Goal: Answer question/provide support: Answer question/provide support

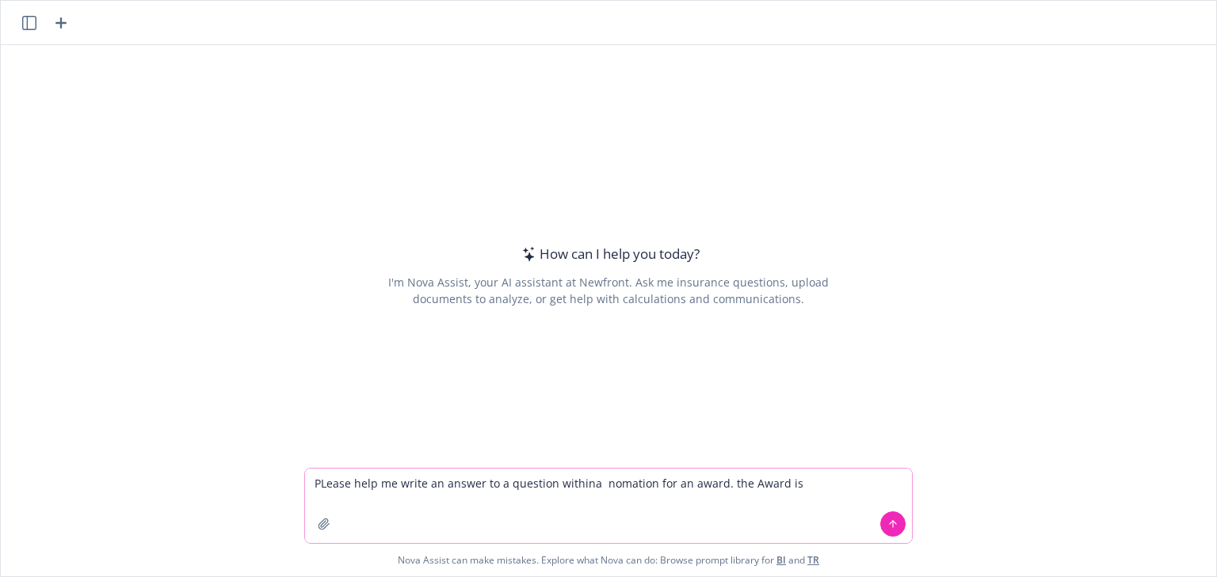
paste textarea "[PERSON_NAME] Educator of the Year Award"
paste textarea "This award celebrates exceptional educators within the ASPPA community who have…"
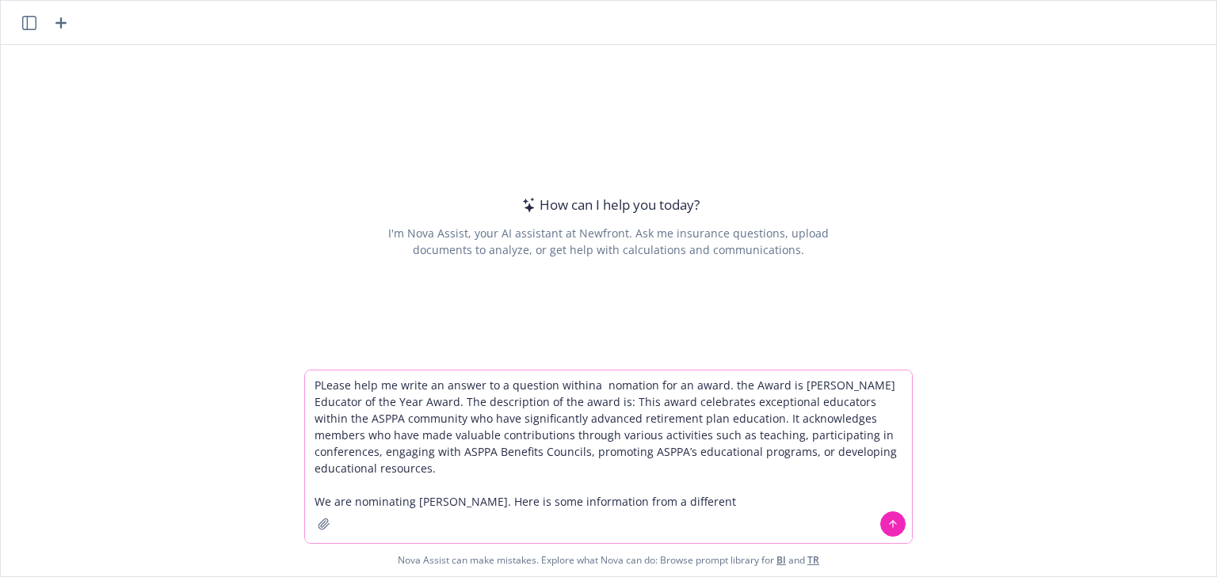
click at [582, 387] on textarea "PLease help me write an answer to a question withina nomation for an award. the…" at bounding box center [608, 457] width 607 height 173
drag, startPoint x: 607, startPoint y: 386, endPoint x: 531, endPoint y: 409, distance: 79.4
click at [529, 409] on textarea "PLease help me write an answer to a question within a nomation for an award. th…" at bounding box center [608, 457] width 607 height 173
click at [622, 387] on textarea "PLease help me write an answer to a question within a nomation for an award. th…" at bounding box center [608, 457] width 607 height 173
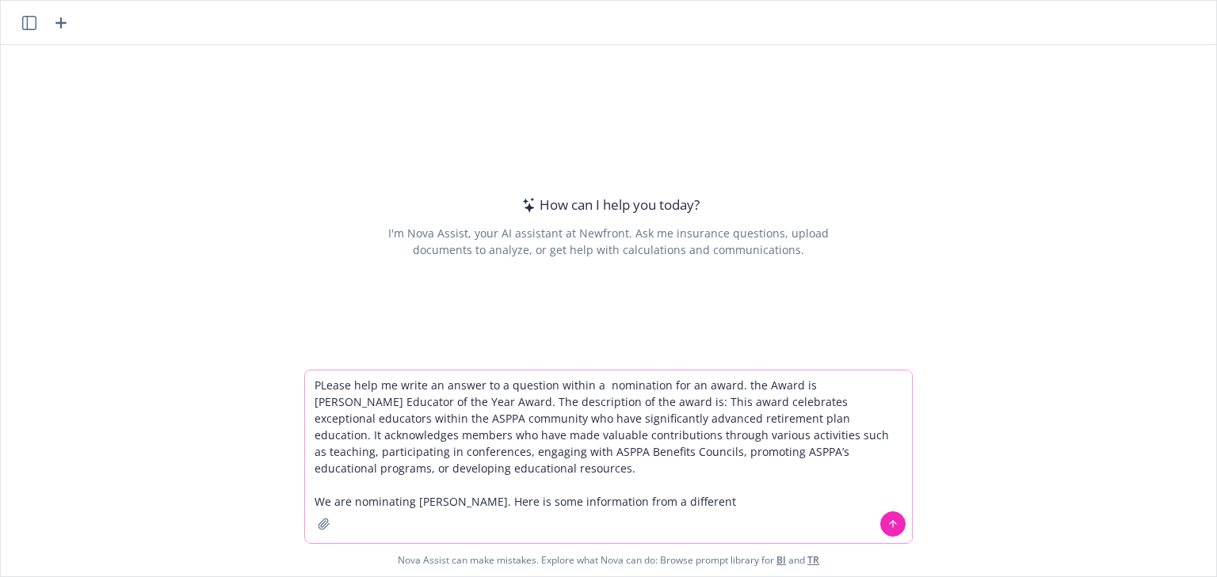
click at [322, 387] on textarea "PLease help me write an answer to a question within a nomination for an award. …" at bounding box center [608, 457] width 607 height 173
click at [592, 385] on textarea "Please help me write an answer to a question within a nomination for an award. …" at bounding box center [608, 457] width 607 height 173
click at [740, 495] on textarea "Please help me write an answer to a question within a nomination for an award. …" at bounding box center [608, 457] width 607 height 173
paste textarea "L7: Ips dolors amet consectetu ad elitsedd eiu t Incidid Utlabo et dol Magn Ali…"
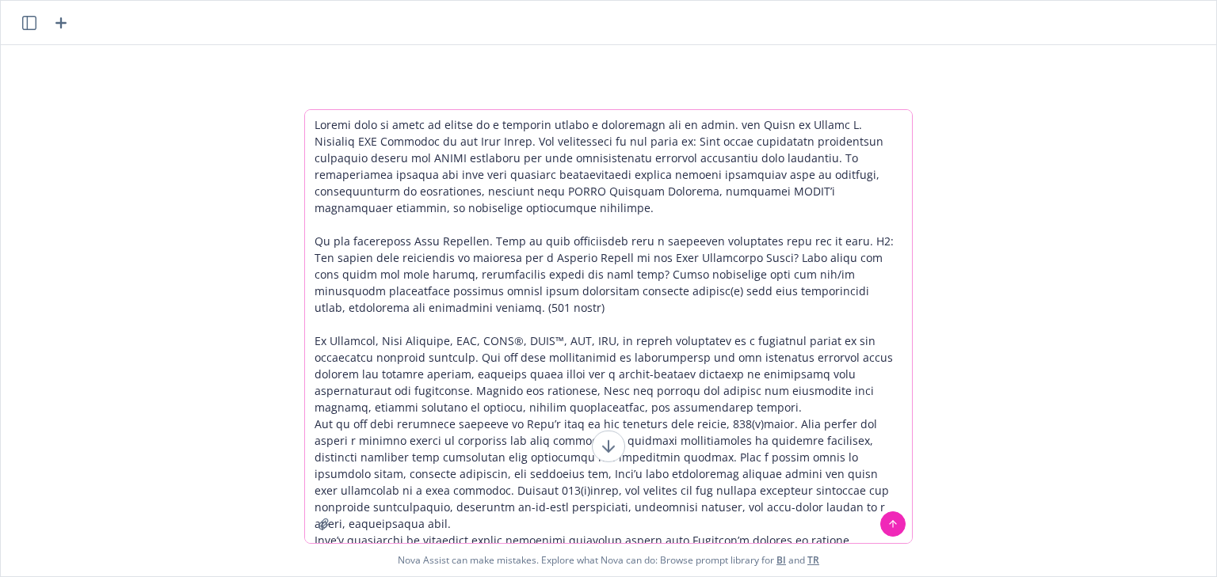
scroll to position [2034, 0]
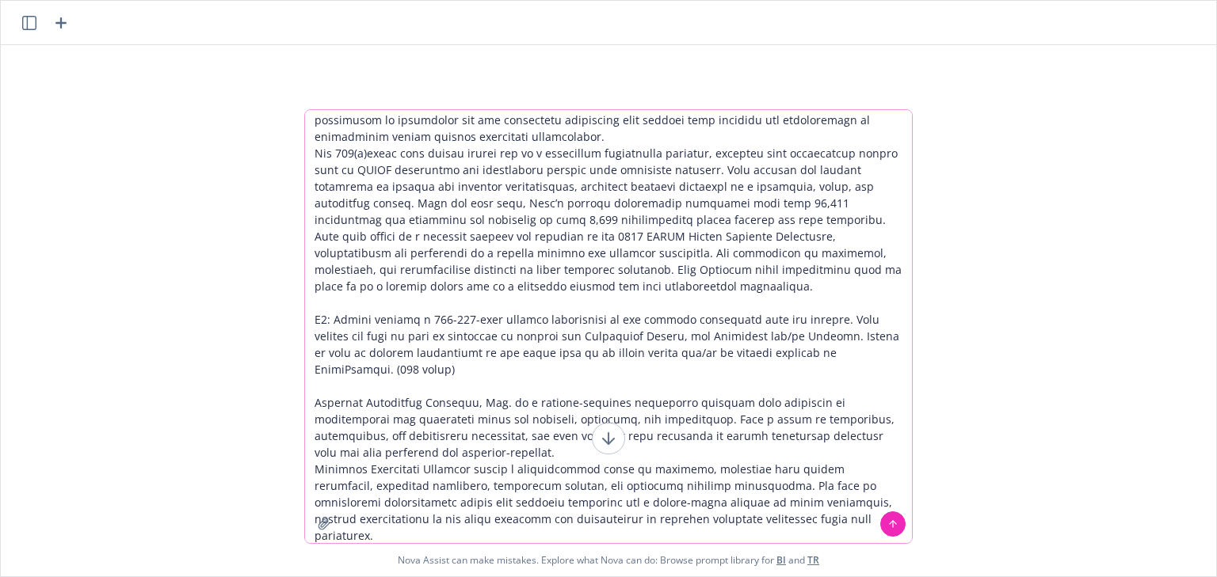
type textarea "Loremi dolo si ametc ad elitse do e temporin utlabo e doloremagn ali en admin. …"
click at [893, 530] on button at bounding box center [892, 524] width 25 height 25
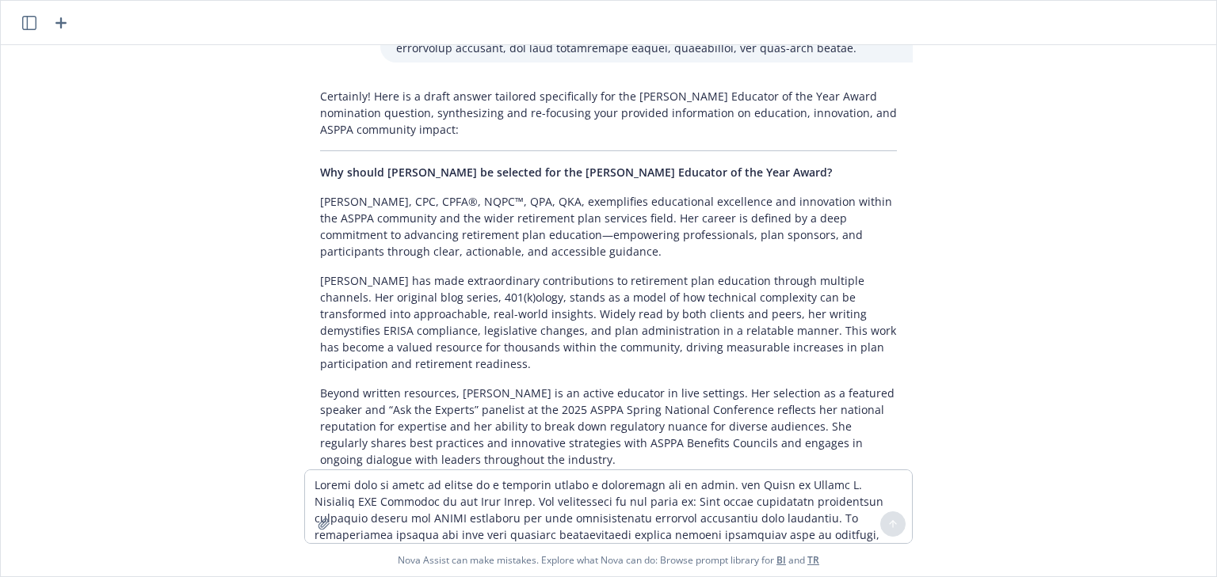
scroll to position [2675, 0]
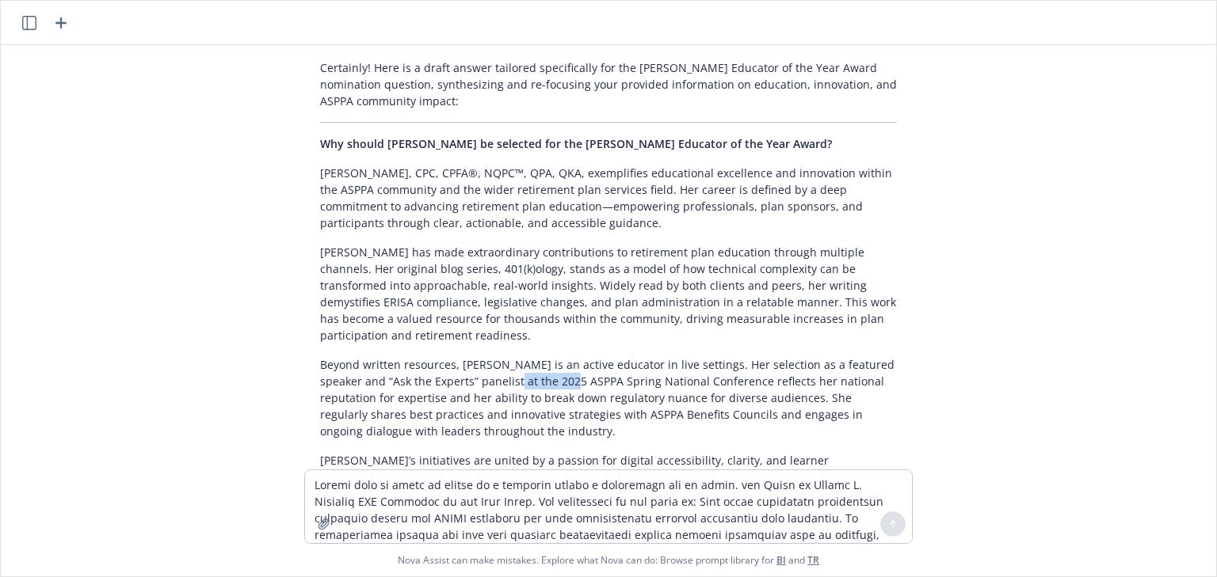
drag, startPoint x: 483, startPoint y: 234, endPoint x: 546, endPoint y: 230, distance: 63.4
click at [546, 356] on p "Beyond written resources, [PERSON_NAME] is an active educator in live settings.…" at bounding box center [608, 397] width 577 height 83
click at [539, 356] on p "Beyond written resources, [PERSON_NAME] is an active educator in live settings.…" at bounding box center [608, 397] width 577 height 83
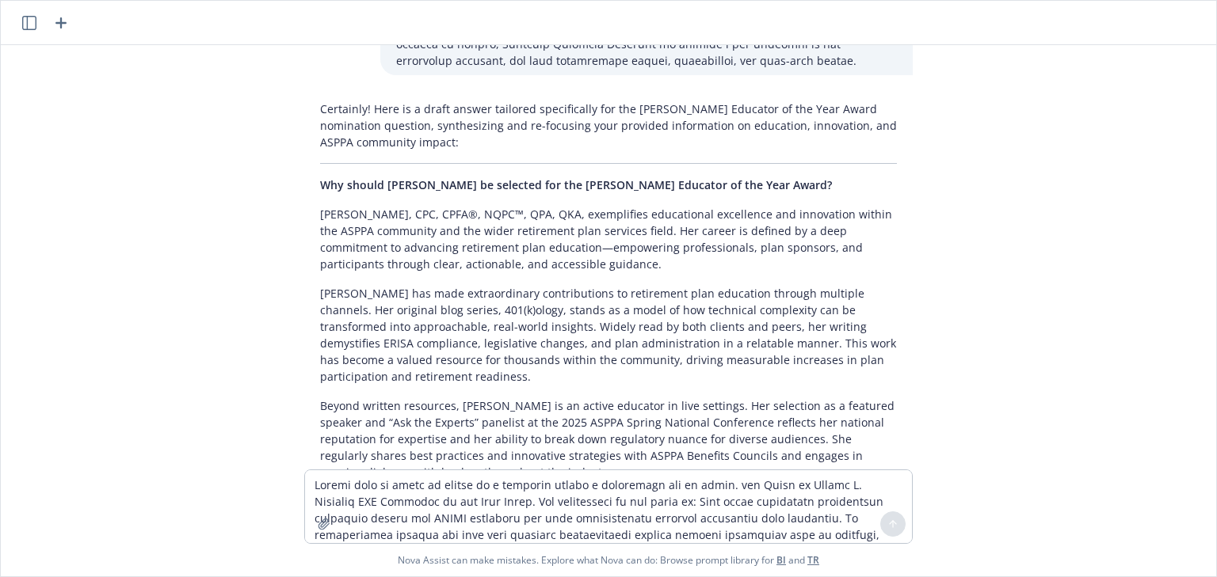
scroll to position [2611, 0]
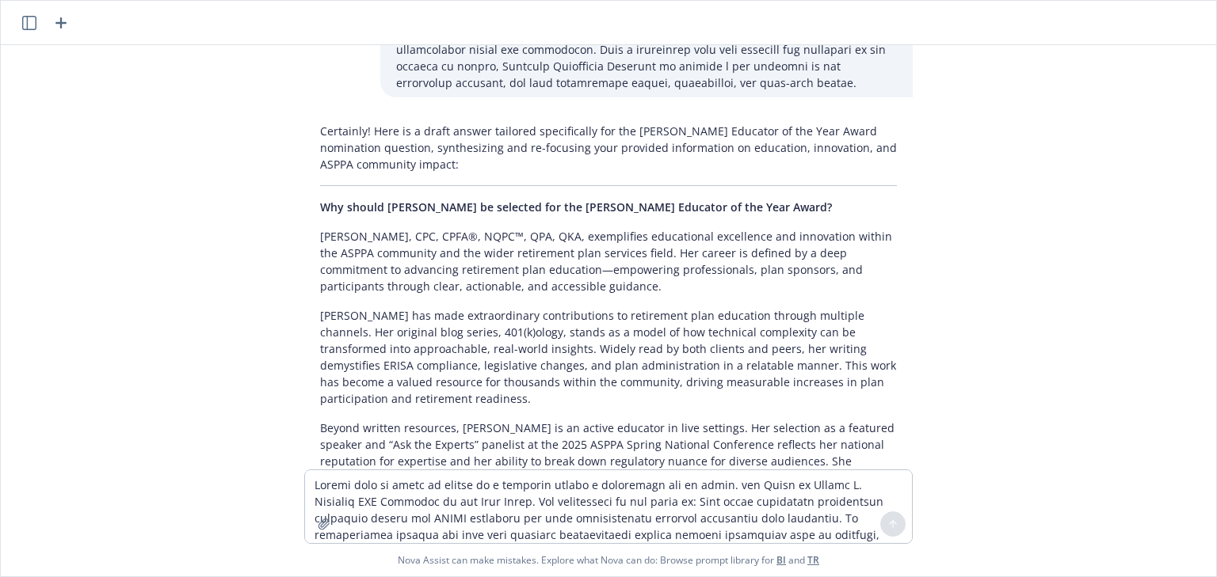
click at [504, 228] on p "[PERSON_NAME], CPC, CPFA®, NQPC™, QPA, QKA, exemplifies educational excellence …" at bounding box center [608, 261] width 577 height 67
drag, startPoint x: 564, startPoint y: 373, endPoint x: 594, endPoint y: 399, distance: 39.9
click at [564, 516] on p "[PERSON_NAME]’s initiatives are united by a passion for digital accessibility, …" at bounding box center [608, 549] width 577 height 67
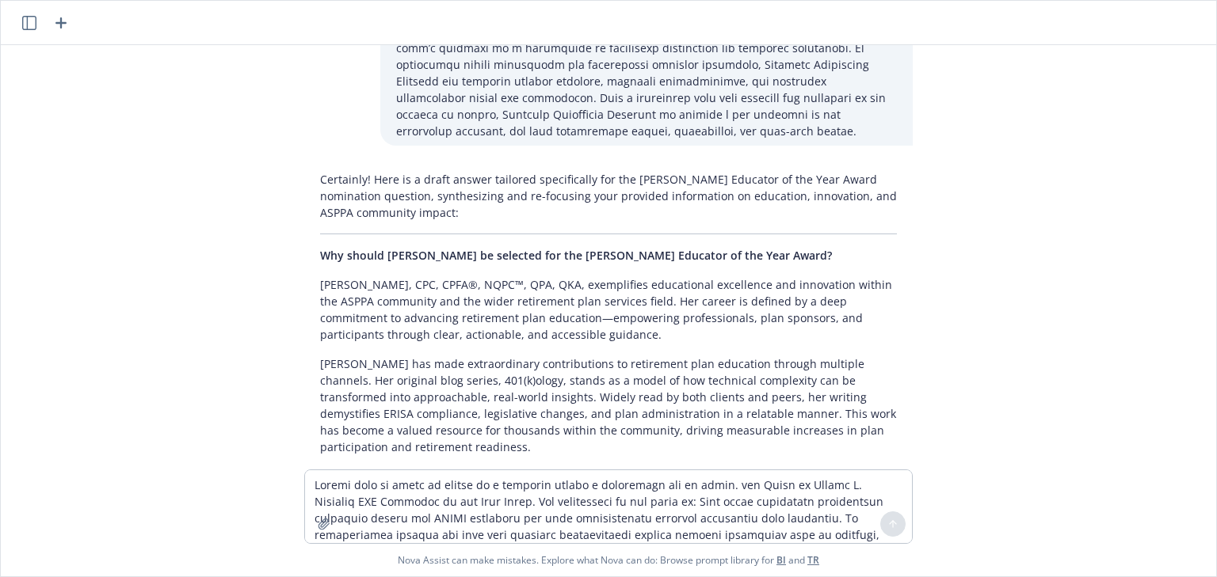
scroll to position [2485, 0]
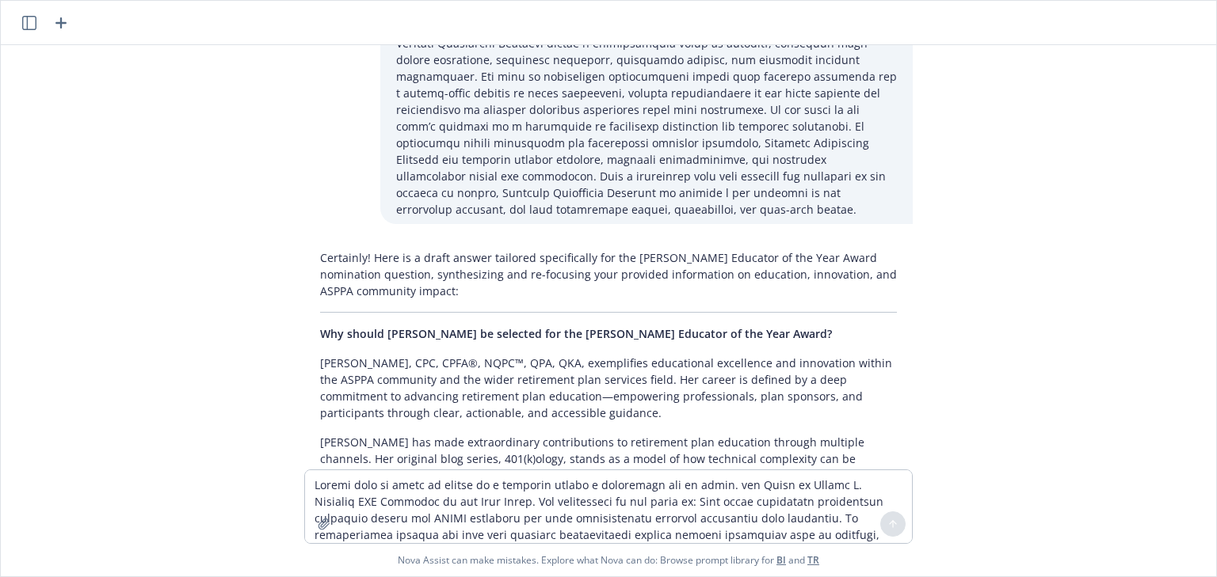
drag, startPoint x: 635, startPoint y: 381, endPoint x: 260, endPoint y: 227, distance: 405.6
click at [260, 227] on div "Please help me write an answer to a question within a nomination for an award. …" at bounding box center [608, 257] width 1215 height 425
copy div "Lore Ipsumdol, SIT, AMET®, CONS™, ADI, ELI, seddoeiusmo temporincid utlaboreet …"
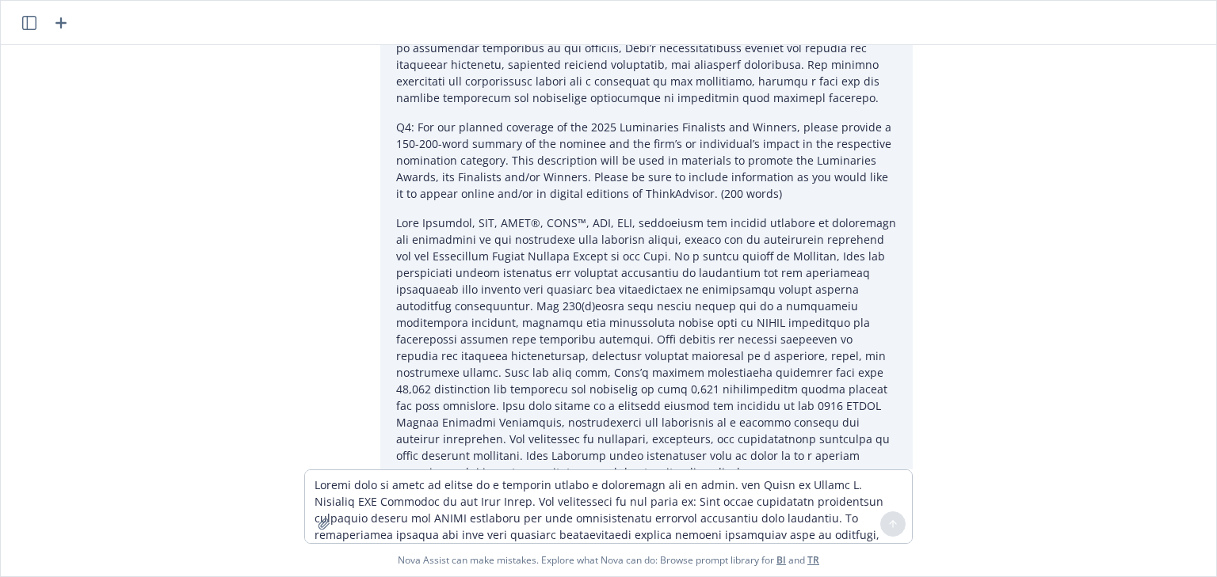
scroll to position [1851, 0]
